Goal: Information Seeking & Learning: Check status

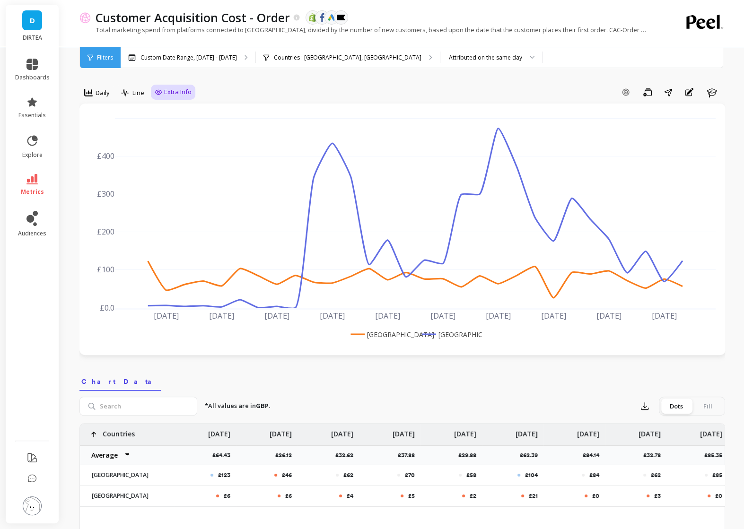
click at [170, 90] on span "Extra Info" at bounding box center [177, 91] width 27 height 9
click at [164, 146] on input "Values" at bounding box center [175, 147] width 33 height 9
checkbox input "true"
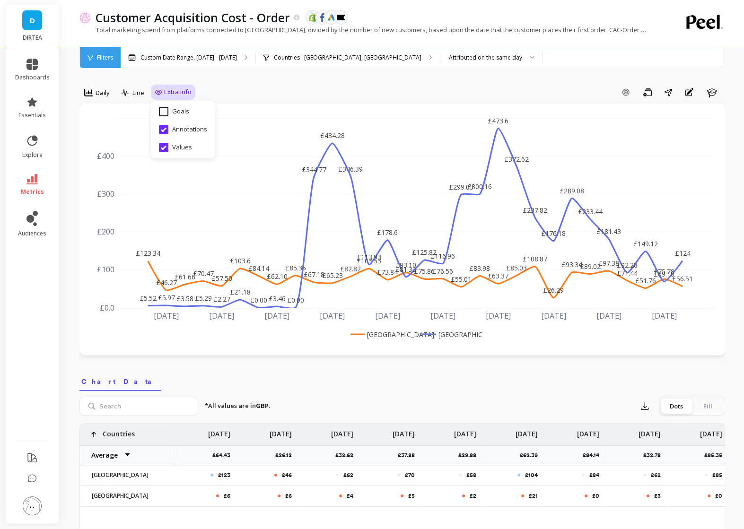
click at [38, 25] on link "D" at bounding box center [32, 20] width 20 height 20
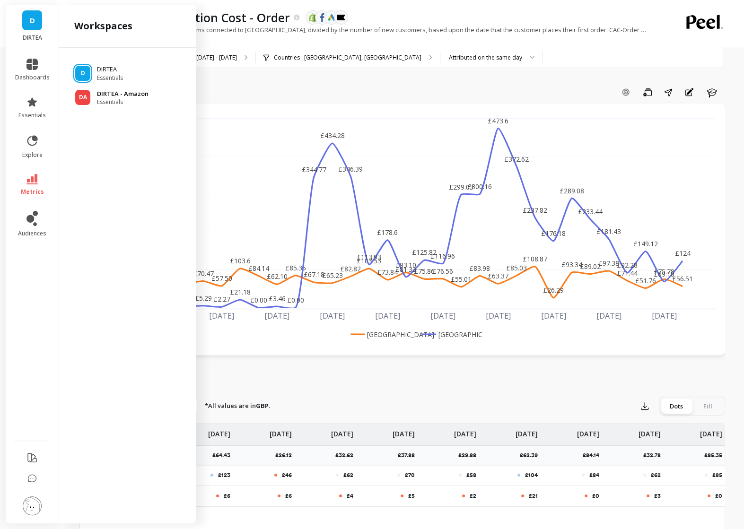
click at [106, 90] on p "DIRTEA - Amazon" at bounding box center [123, 93] width 52 height 9
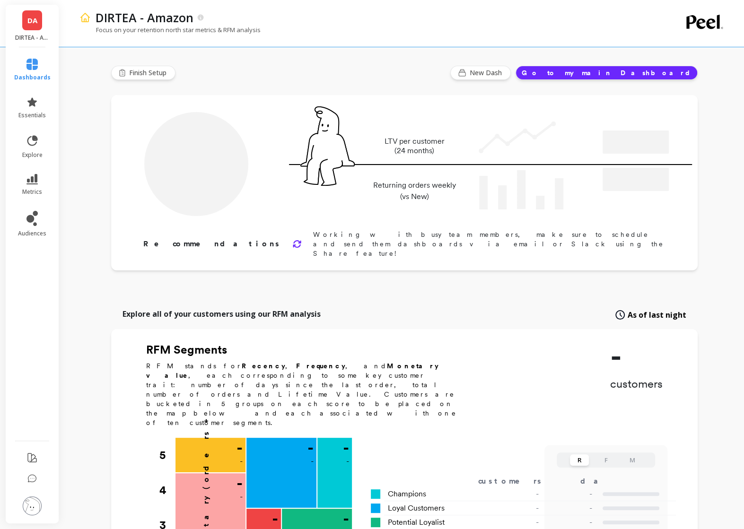
type input "Champions"
type input "2342"
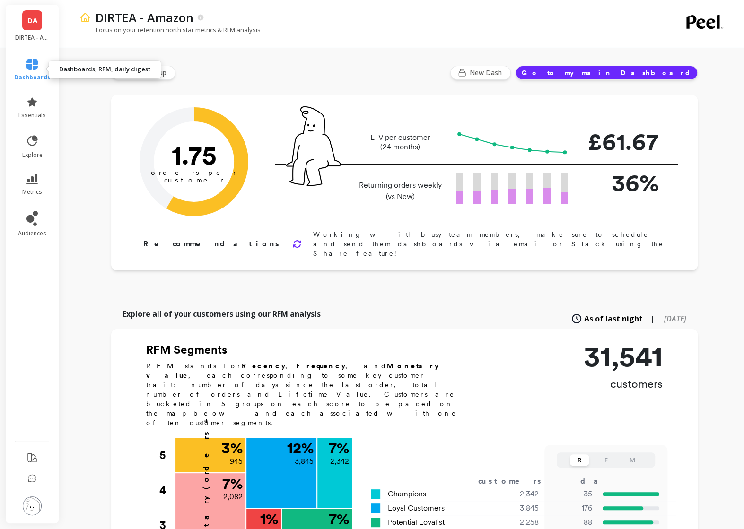
click at [37, 71] on link "dashboards" at bounding box center [32, 70] width 36 height 23
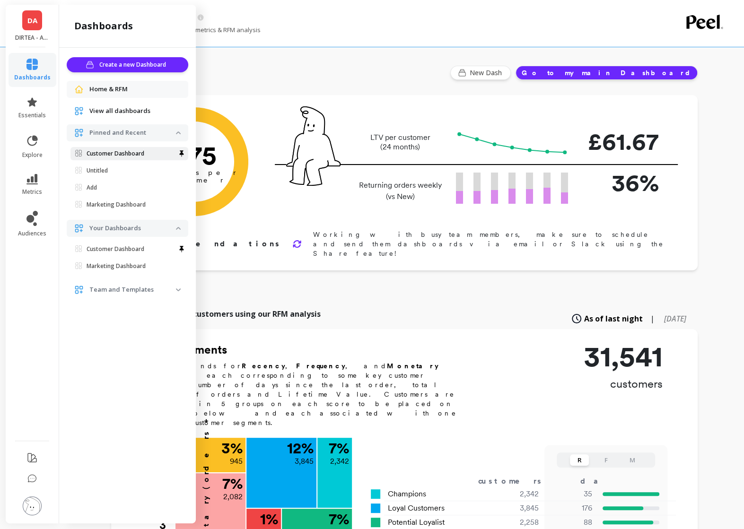
click at [131, 155] on p "Customer Dashboard" at bounding box center [116, 154] width 58 height 8
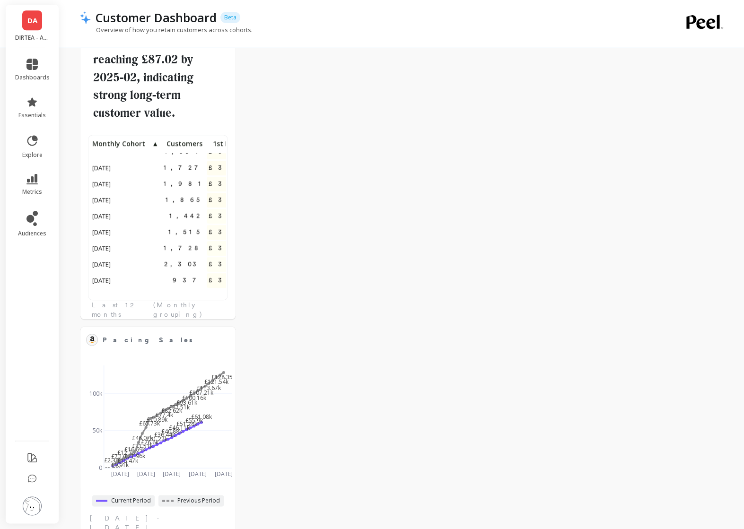
scroll to position [61, 0]
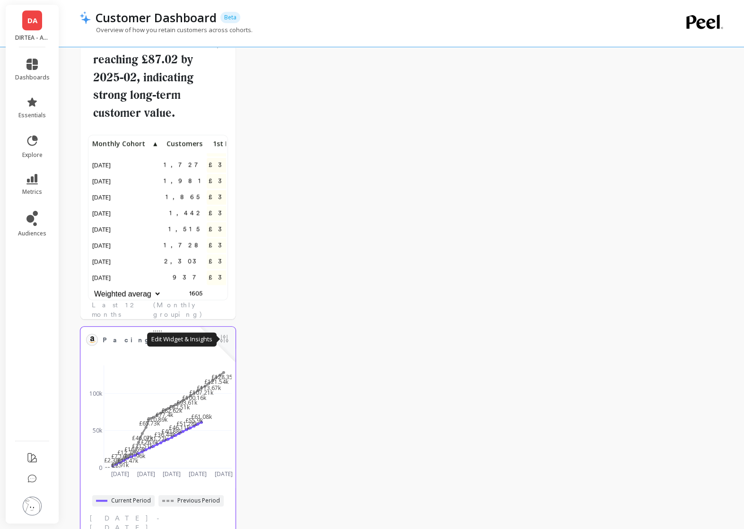
click at [225, 338] on button at bounding box center [223, 339] width 11 height 13
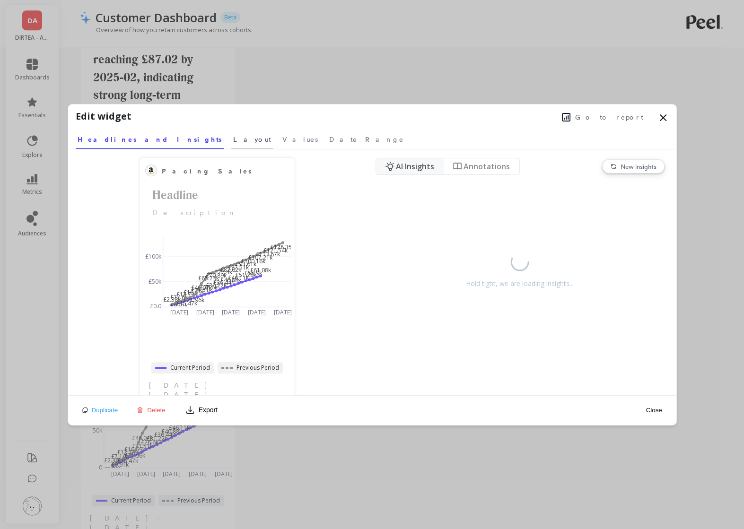
click at [233, 138] on span "Layout" at bounding box center [252, 139] width 38 height 9
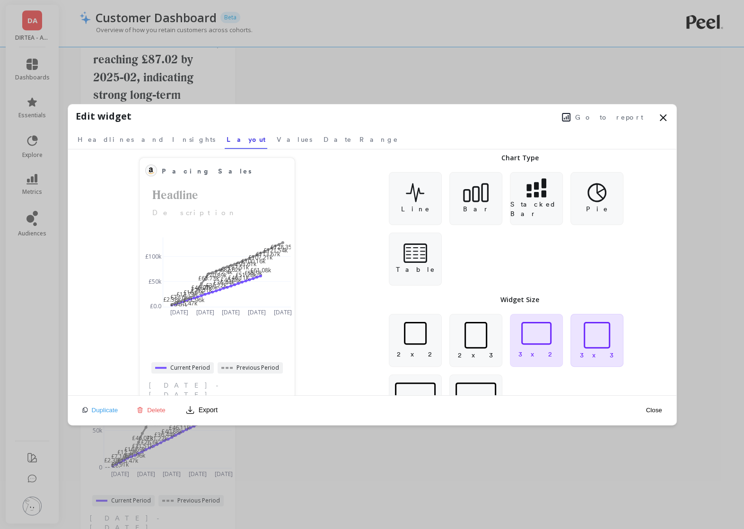
scroll to position [41, 0]
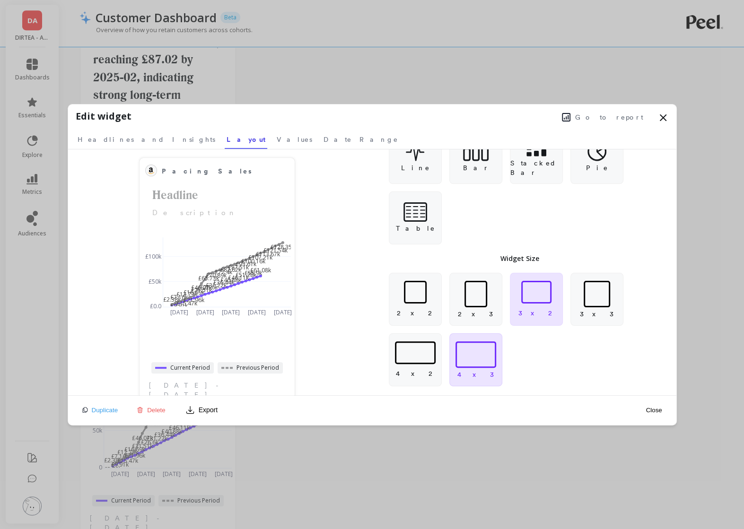
click at [489, 360] on div at bounding box center [475, 354] width 41 height 26
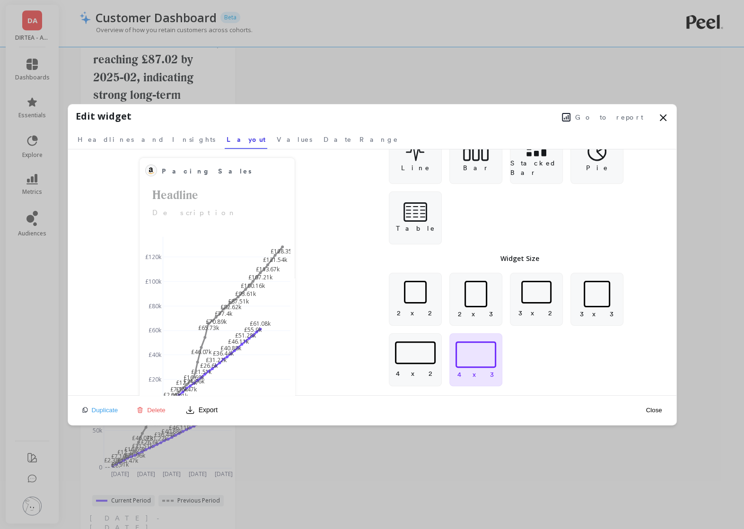
click at [654, 408] on button "Close" at bounding box center [654, 410] width 22 height 8
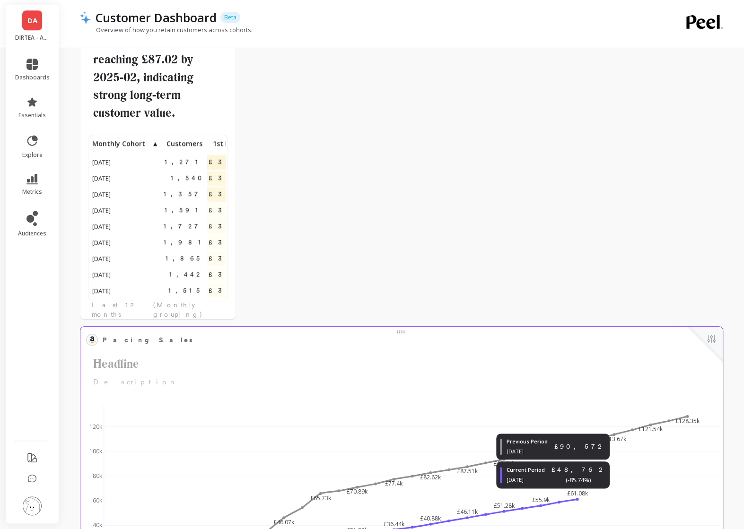
scroll to position [0, 0]
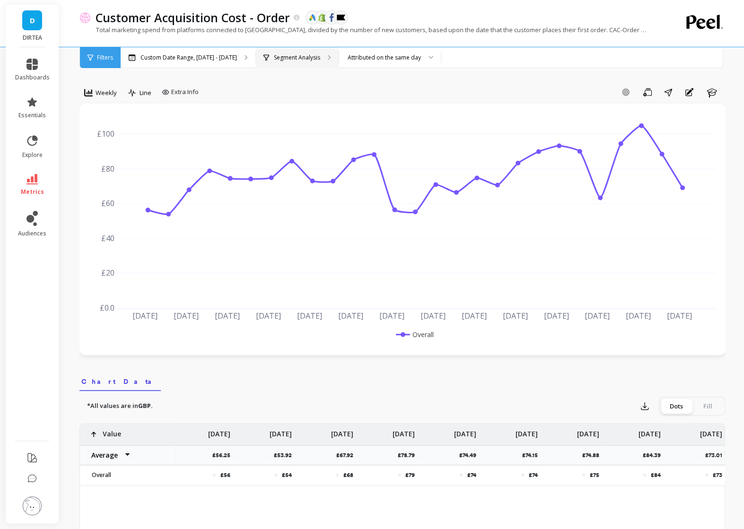
click at [294, 64] on div "Segment Analysis" at bounding box center [297, 57] width 83 height 21
click at [187, 62] on div "Custom Date Range, Mar 1 - Aug 25" at bounding box center [188, 57] width 135 height 21
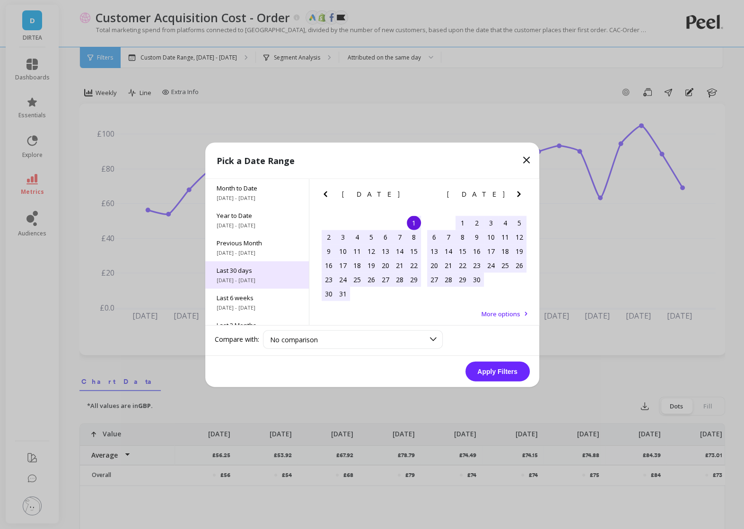
click at [255, 264] on div "Last 30 days 7/27/2025 - 8/25/2025" at bounding box center [257, 274] width 104 height 27
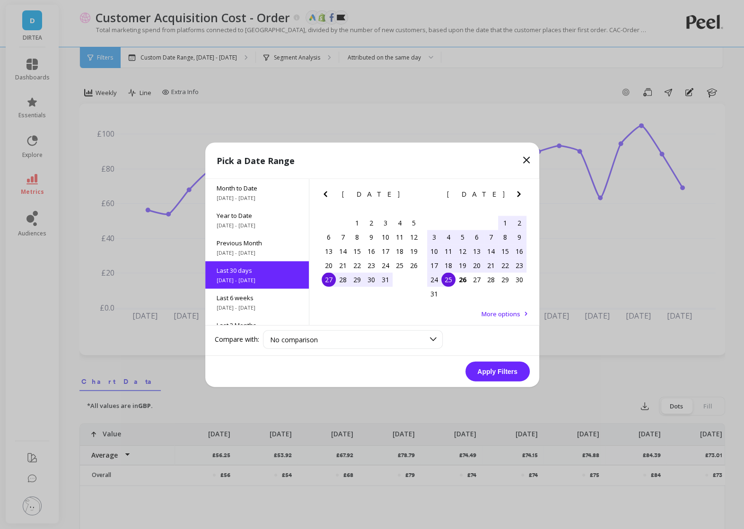
scroll to position [23, 0]
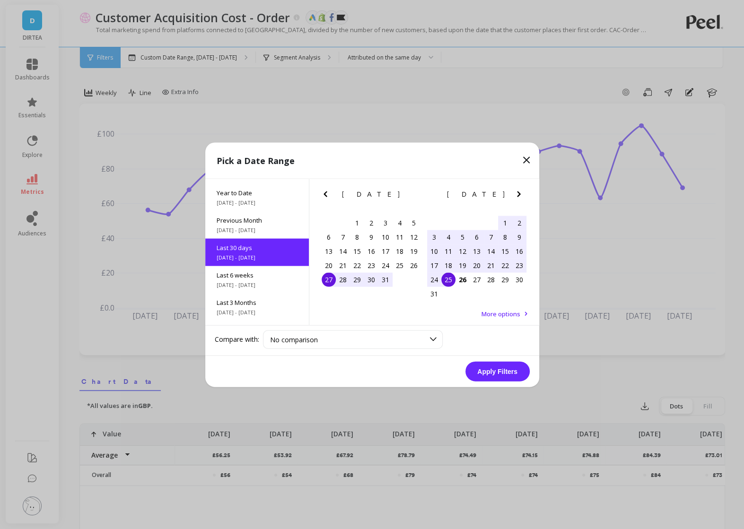
click at [326, 282] on div "27" at bounding box center [328, 279] width 14 height 14
click at [458, 278] on div "26" at bounding box center [462, 279] width 14 height 14
click at [498, 374] on button "Apply Filters" at bounding box center [497, 371] width 64 height 20
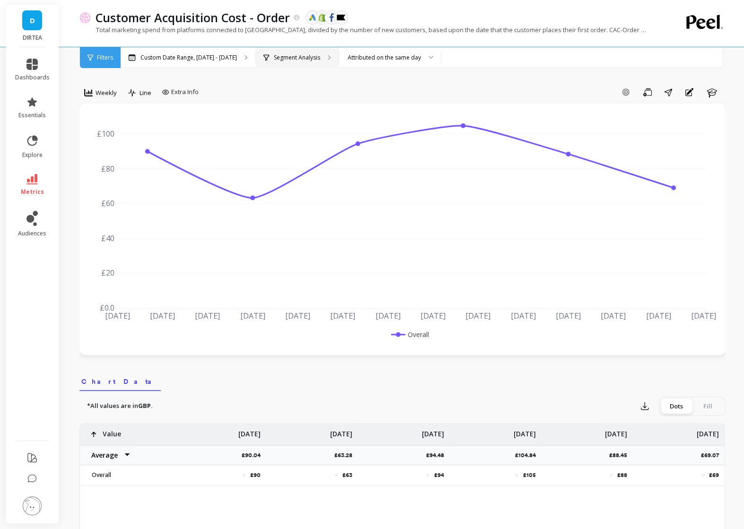
click at [311, 61] on p "Segment Analysis" at bounding box center [297, 58] width 46 height 8
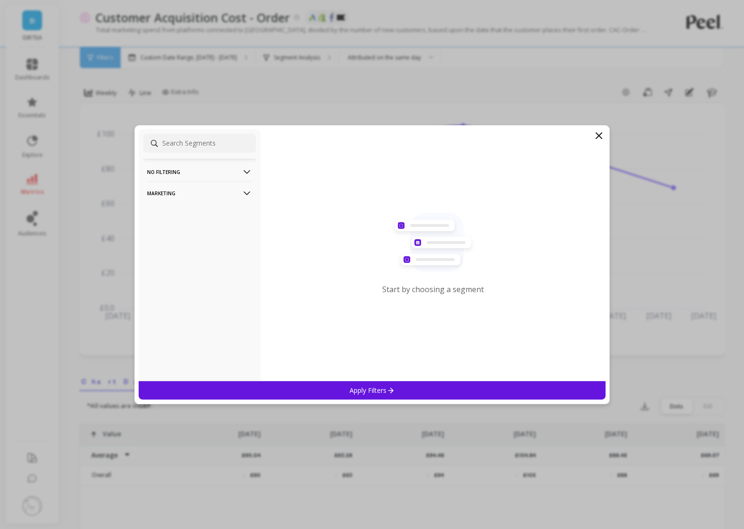
click at [237, 187] on p "Marketing" at bounding box center [199, 193] width 105 height 24
click at [172, 242] on p "Countries" at bounding box center [162, 244] width 28 height 9
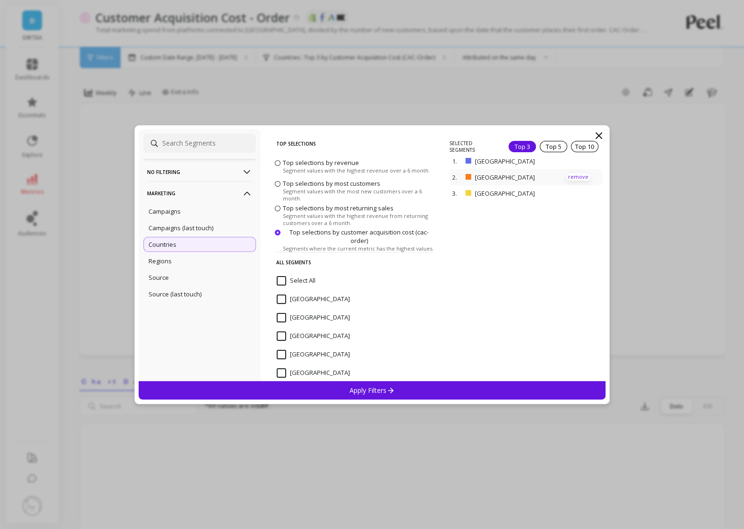
click at [575, 175] on p "remove" at bounding box center [578, 177] width 24 height 7
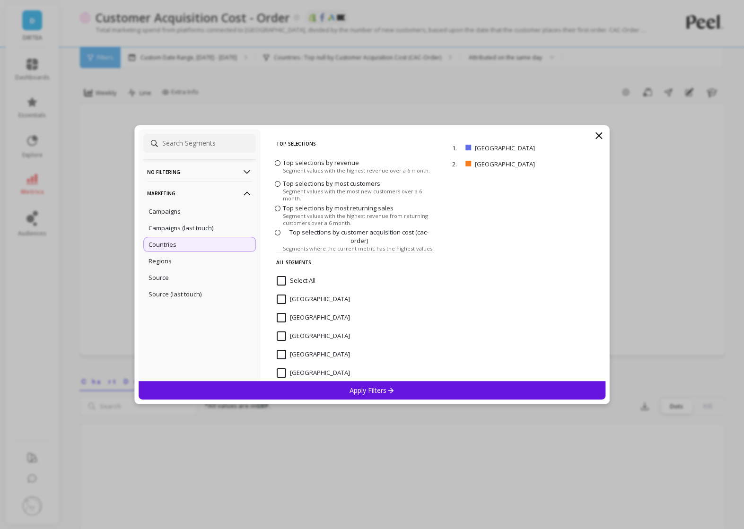
click at [418, 387] on div "Apply Filters" at bounding box center [372, 390] width 467 height 18
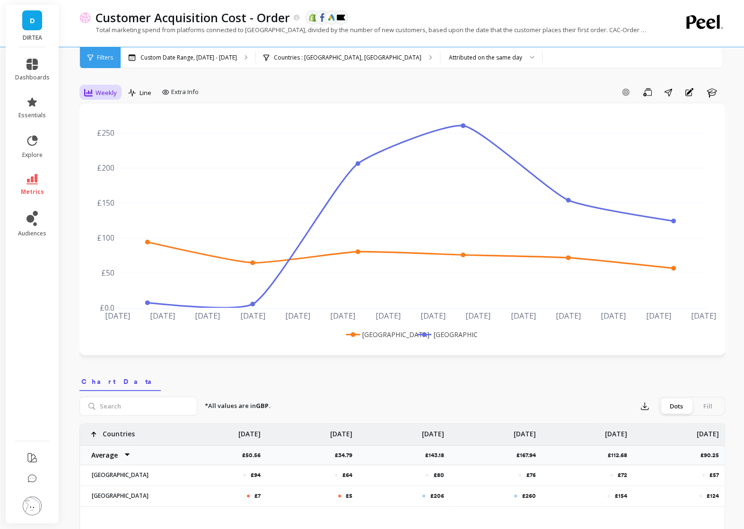
click at [94, 95] on div "Weekly" at bounding box center [100, 92] width 33 height 11
click at [107, 131] on div "Daily" at bounding box center [114, 132] width 54 height 9
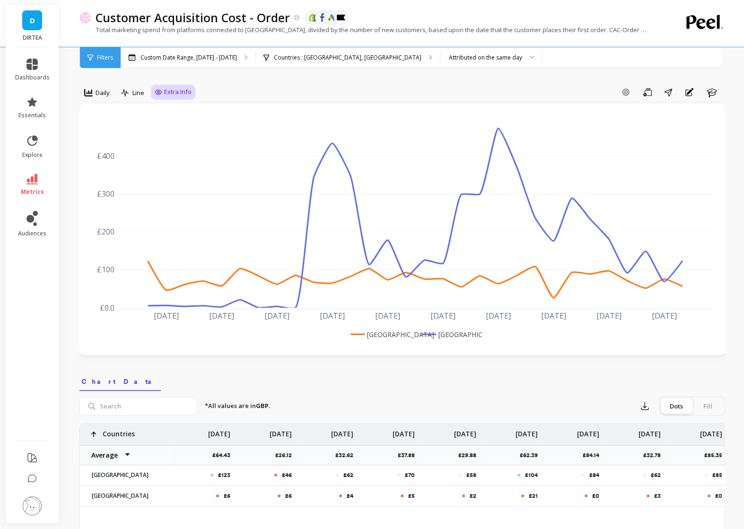
click at [166, 89] on span "Extra Info" at bounding box center [177, 91] width 27 height 9
click at [171, 146] on input "Values" at bounding box center [175, 147] width 33 height 9
checkbox input "true"
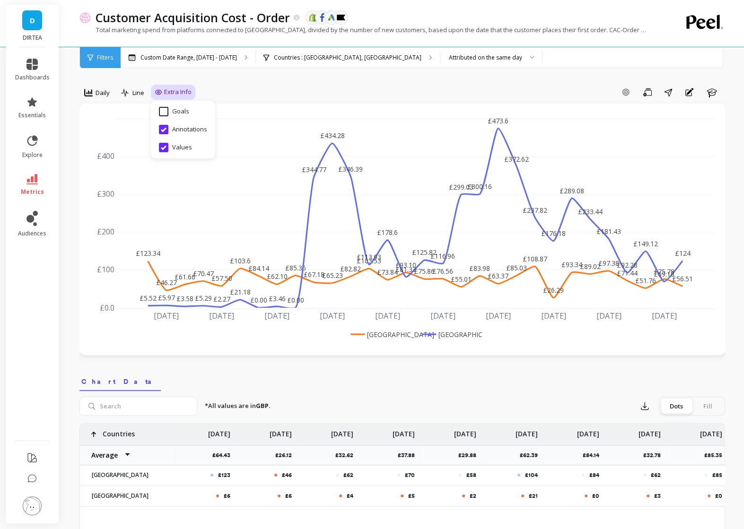
click at [471, 13] on div "Customer Acquisition Cost - Order The data you are viewing comes from: Shopify …" at bounding box center [369, 17] width 556 height 16
